Goal: Task Accomplishment & Management: Manage account settings

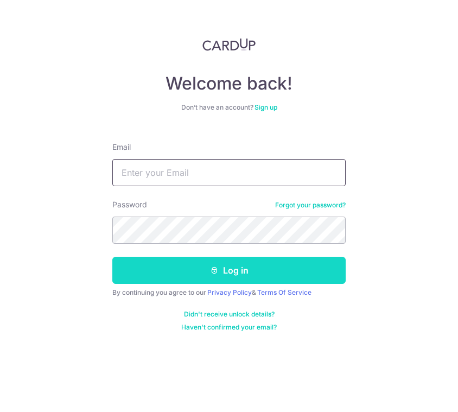
type input "[EMAIL_ADDRESS][DOMAIN_NAME]"
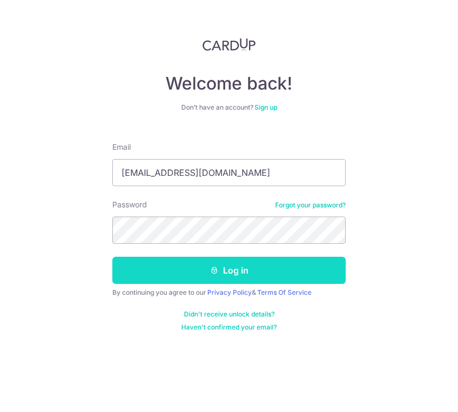
click at [217, 276] on button "Log in" at bounding box center [228, 270] width 233 height 27
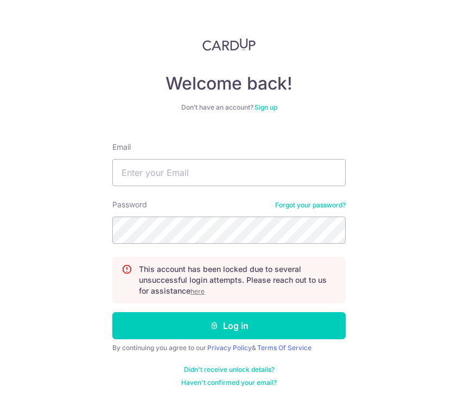
type input "[EMAIL_ADDRESS][DOMAIN_NAME]"
click at [197, 292] on u "here" at bounding box center [198, 291] width 14 height 8
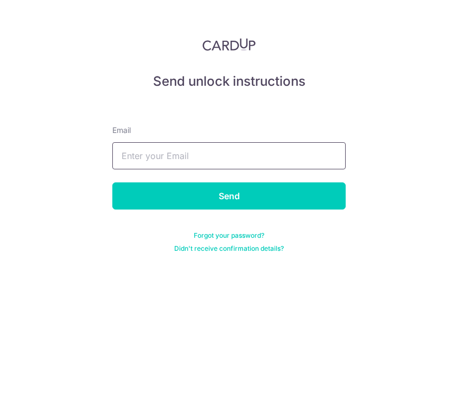
click at [181, 157] on input "text" at bounding box center [228, 155] width 233 height 27
type input "[EMAIL_ADDRESS][DOMAIN_NAME]"
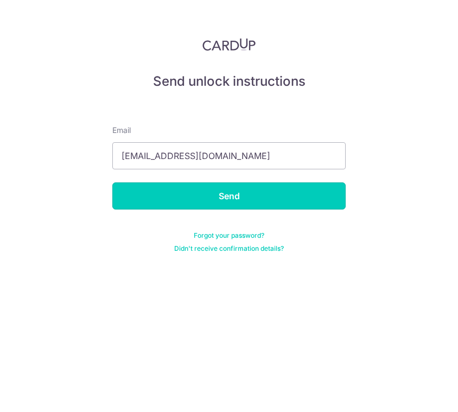
click at [223, 194] on input "Send" at bounding box center [228, 195] width 233 height 27
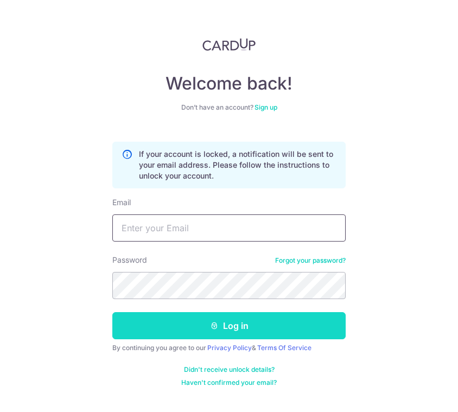
type input "[EMAIL_ADDRESS][DOMAIN_NAME]"
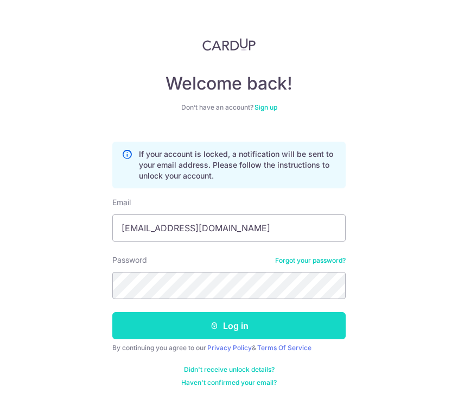
click at [233, 325] on button "Log in" at bounding box center [228, 325] width 233 height 27
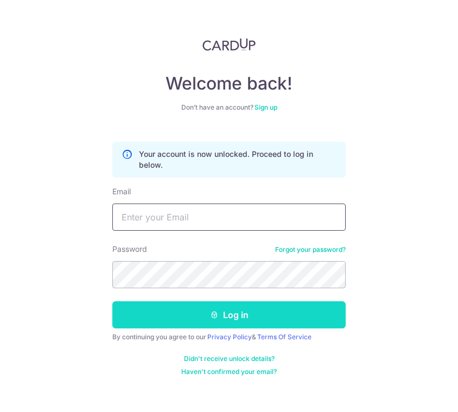
type input "[EMAIL_ADDRESS][DOMAIN_NAME]"
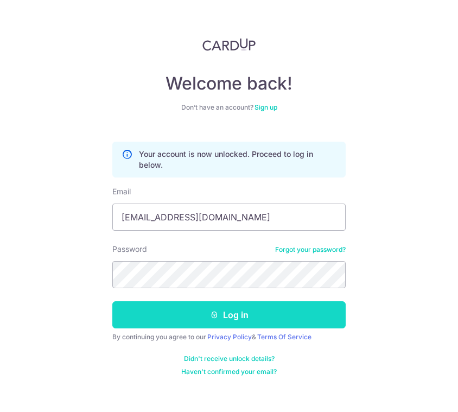
click at [243, 309] on button "Log in" at bounding box center [228, 314] width 233 height 27
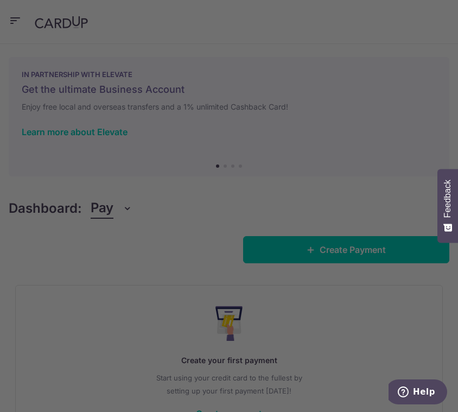
drag, startPoint x: 351, startPoint y: 39, endPoint x: 350, endPoint y: 46, distance: 7.1
click at [350, 43] on div at bounding box center [231, 208] width 463 height 416
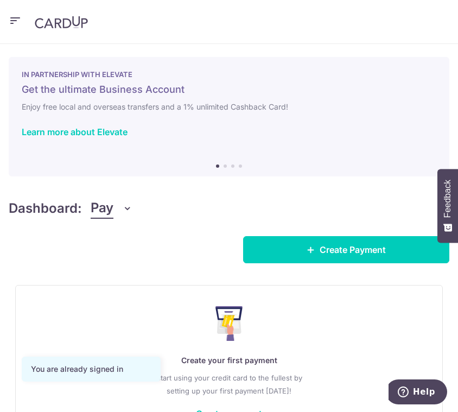
click at [17, 18] on icon "button" at bounding box center [15, 21] width 13 height 14
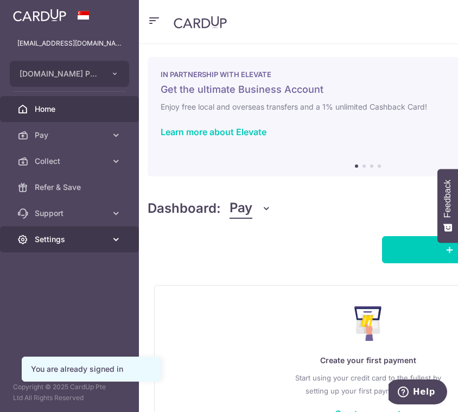
click at [66, 233] on link "Settings" at bounding box center [69, 239] width 139 height 26
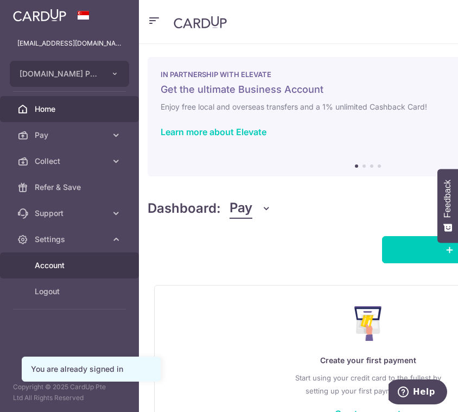
click at [61, 259] on link "Account" at bounding box center [69, 265] width 139 height 26
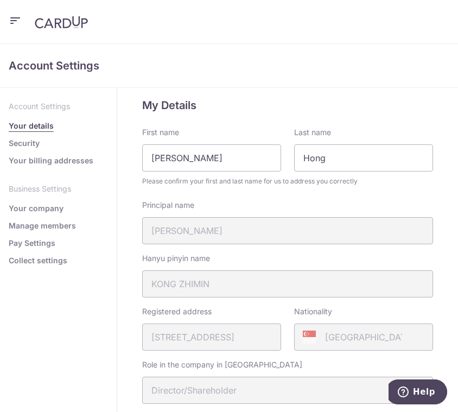
click at [28, 143] on link "Security" at bounding box center [24, 143] width 31 height 11
